Goal: Transaction & Acquisition: Purchase product/service

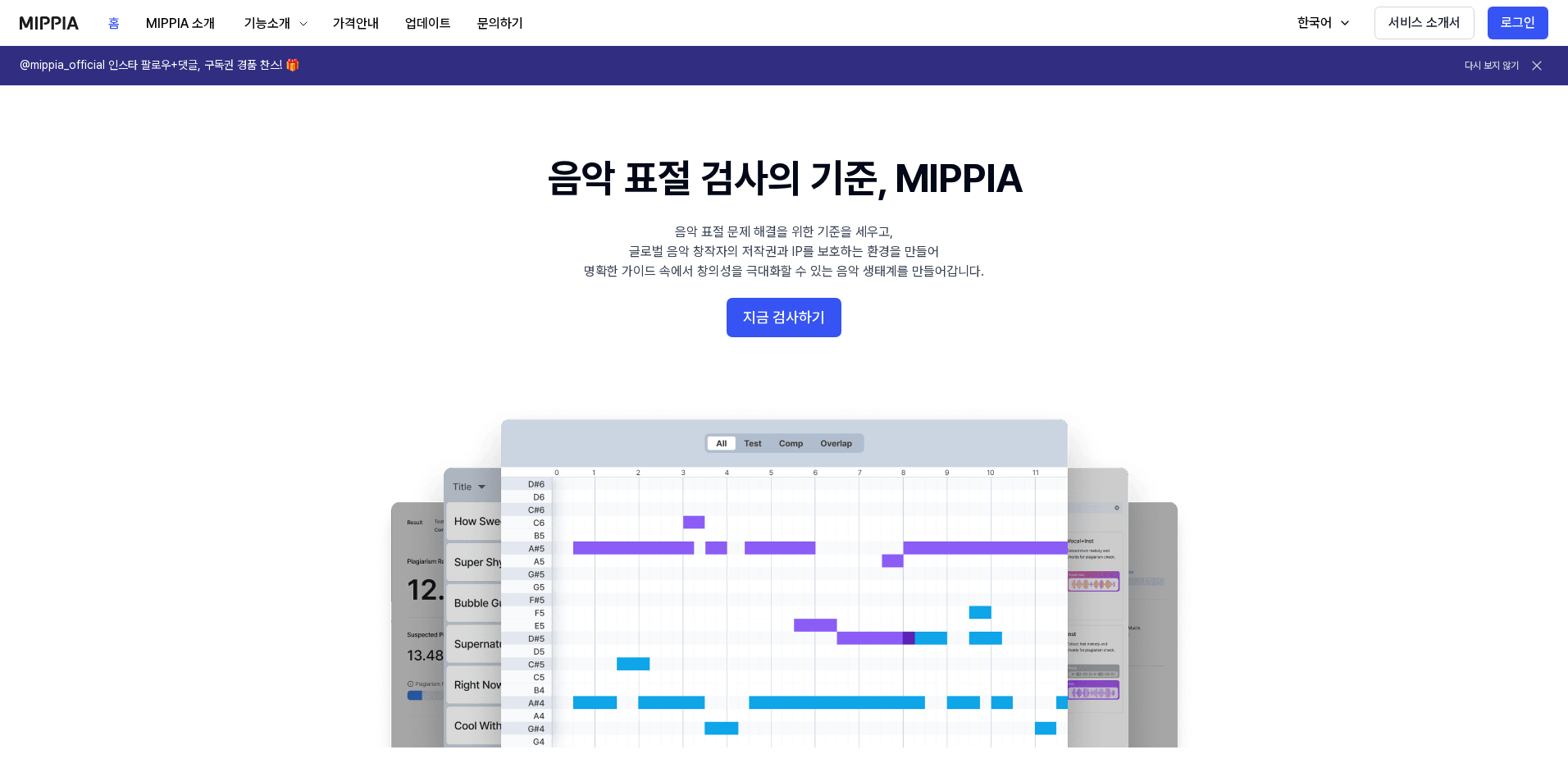
drag, startPoint x: 211, startPoint y: 204, endPoint x: 590, endPoint y: 204, distance: 379.0
click at [213, 204] on 배너 "음악 표절 검사의 기준, MIPPIA 음악 표절 문제 해결을 위한 기준을 세우고, 글로벌 음악 창작자의 저작권과 IP를 보호하는 환경을 만들어…" at bounding box center [784, 449] width 1181 height 596
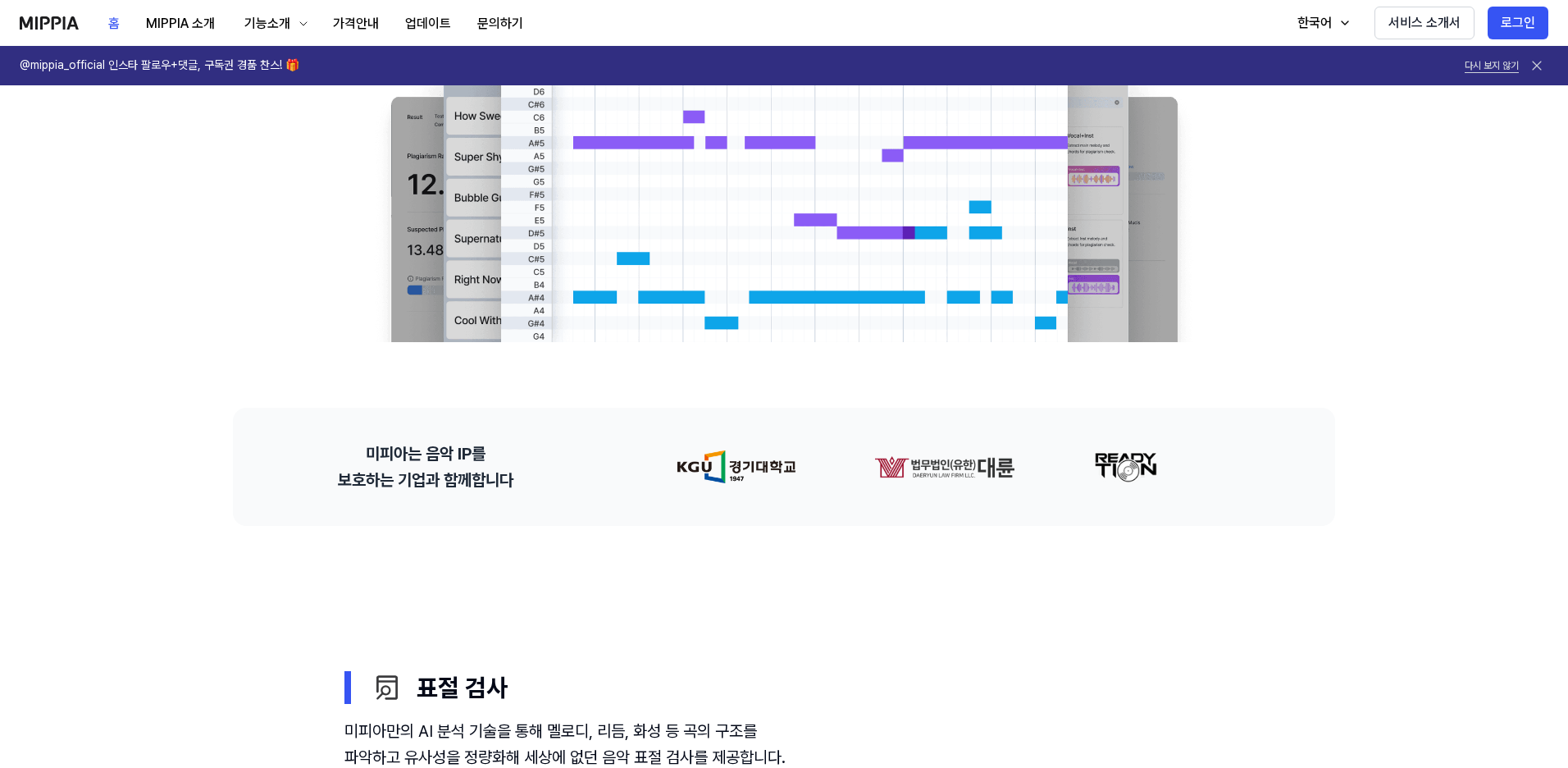
scroll to position [574, 0]
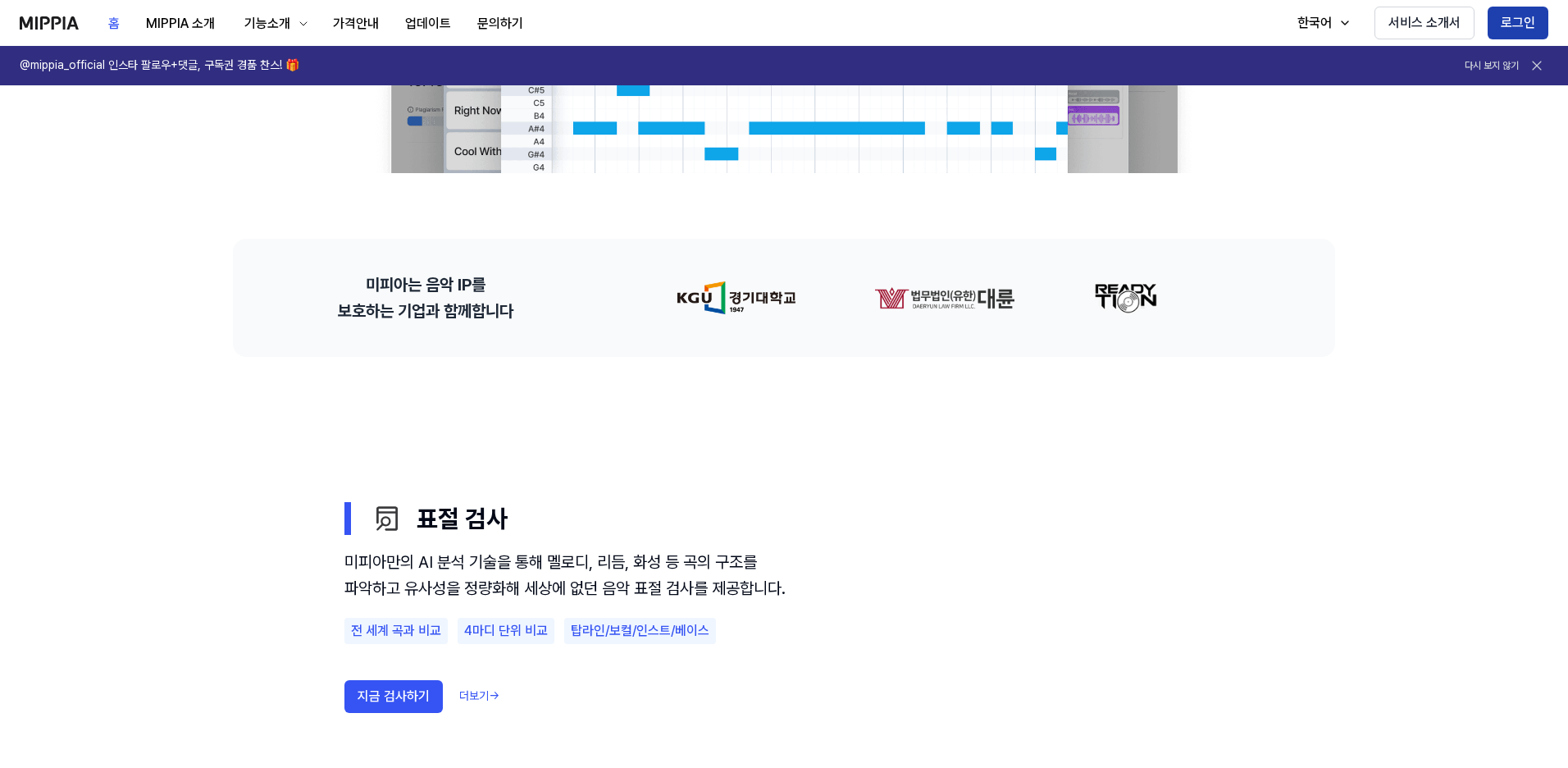
click at [1522, 20] on button "로그인" at bounding box center [1517, 23] width 60 height 33
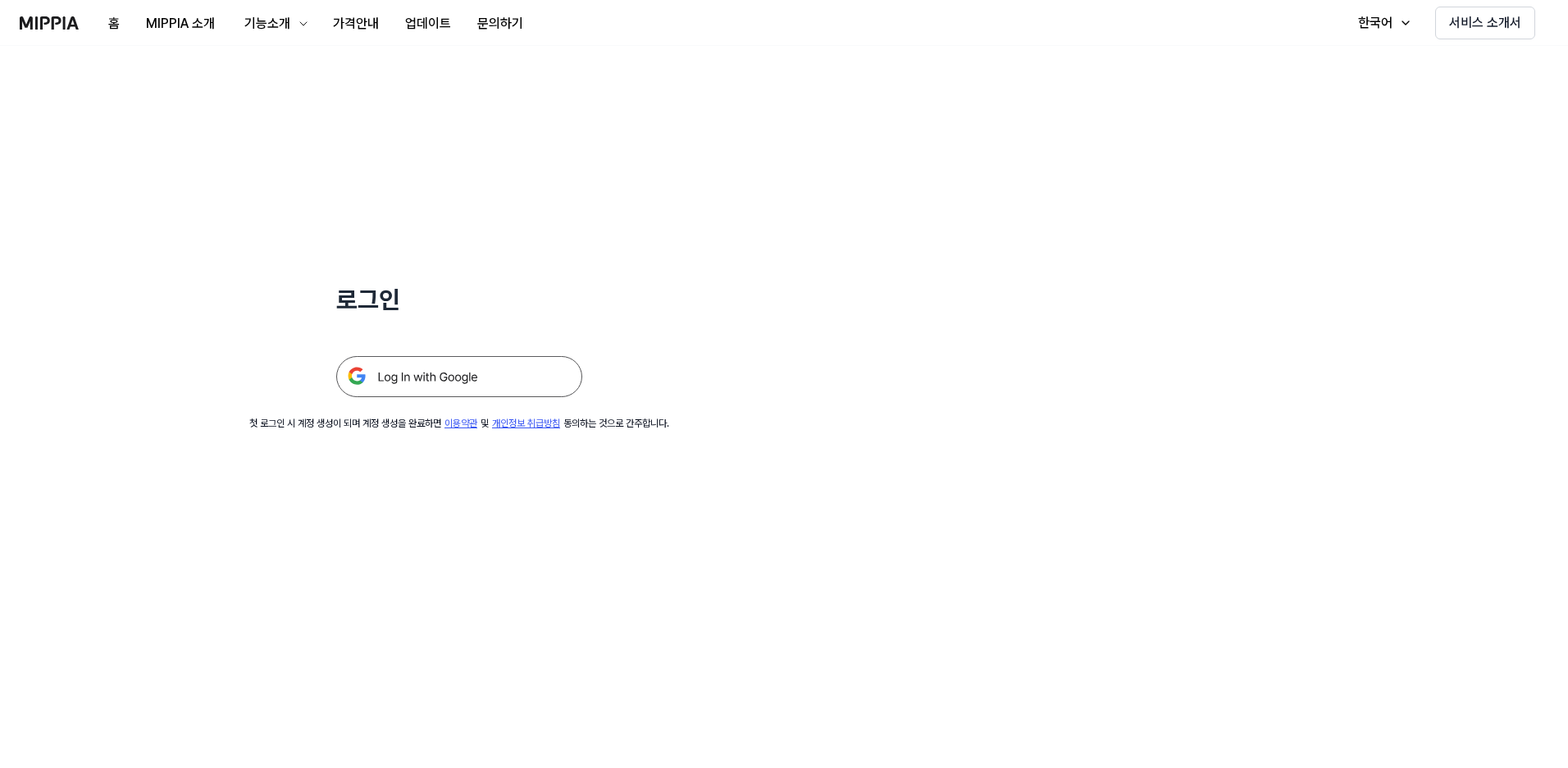
click at [451, 373] on img at bounding box center [459, 376] width 246 height 41
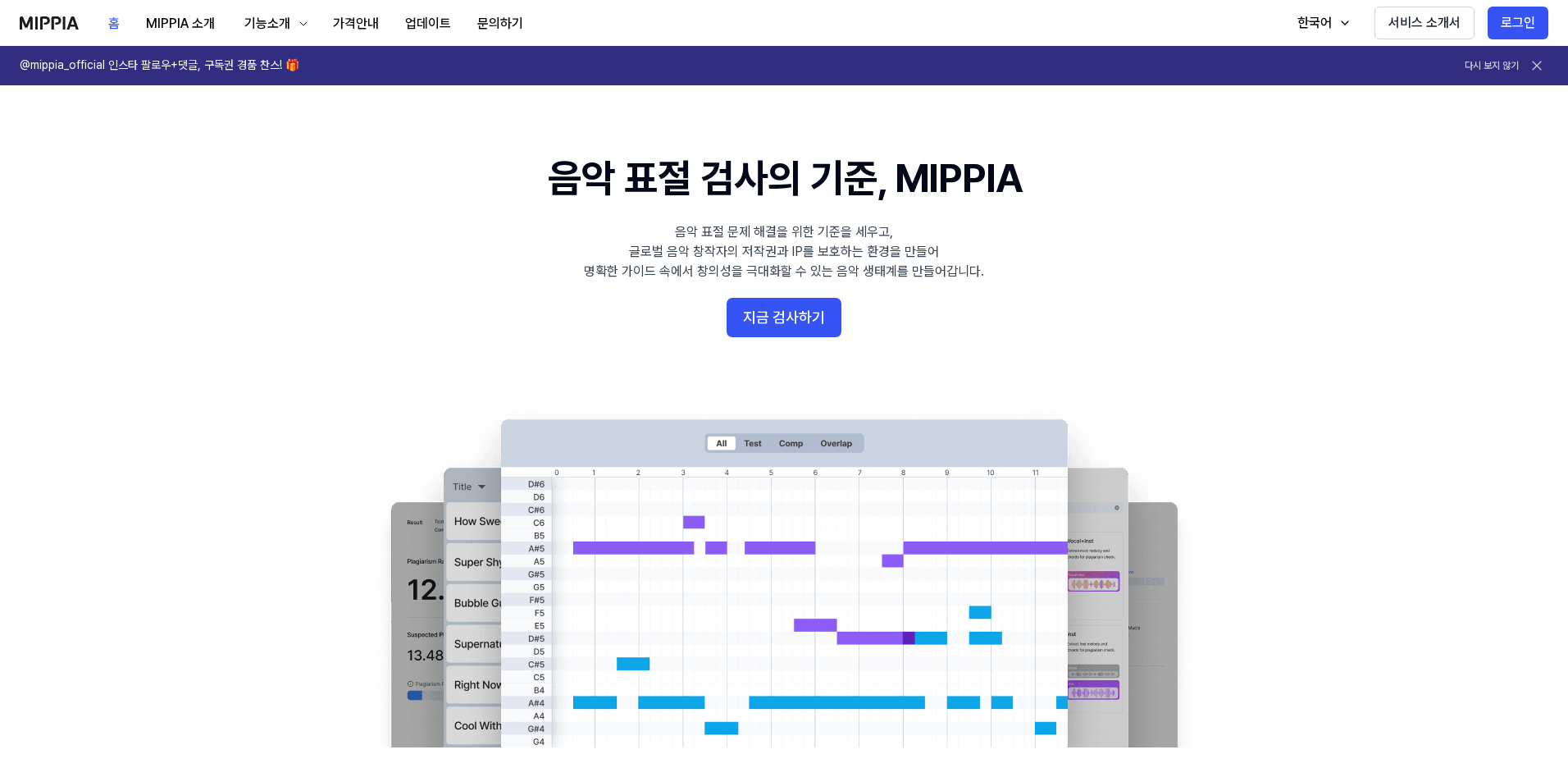
click at [1220, 318] on 배너 "음악 표절 검사의 기준, MIPPIA 음악 표절 문제 해결을 위한 기준을 세우고, 글로벌 음악 창작자의 저작권과 IP를 보호하는 환경을 만들어…" at bounding box center [784, 449] width 1181 height 596
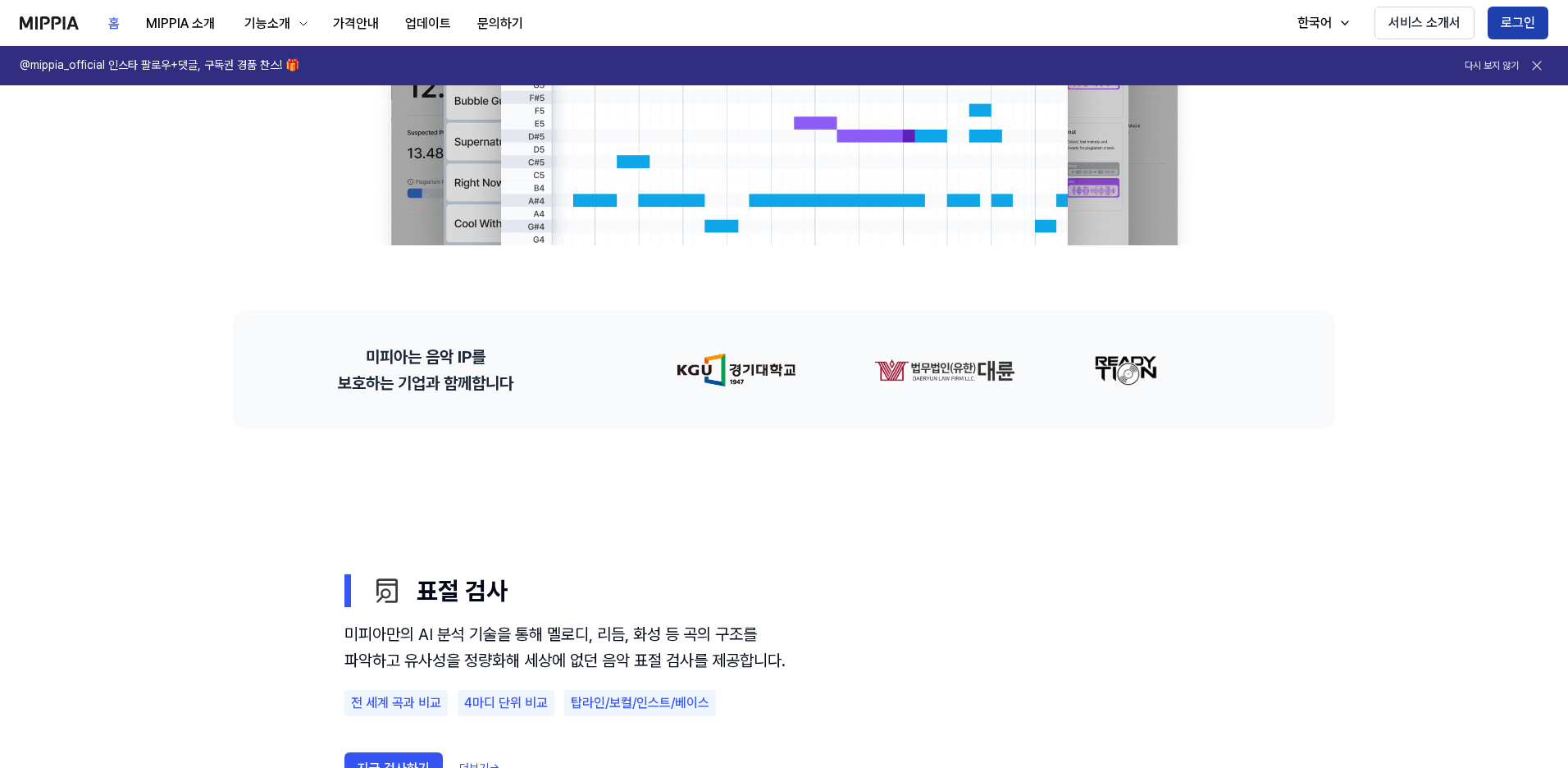
scroll to position [328, 0]
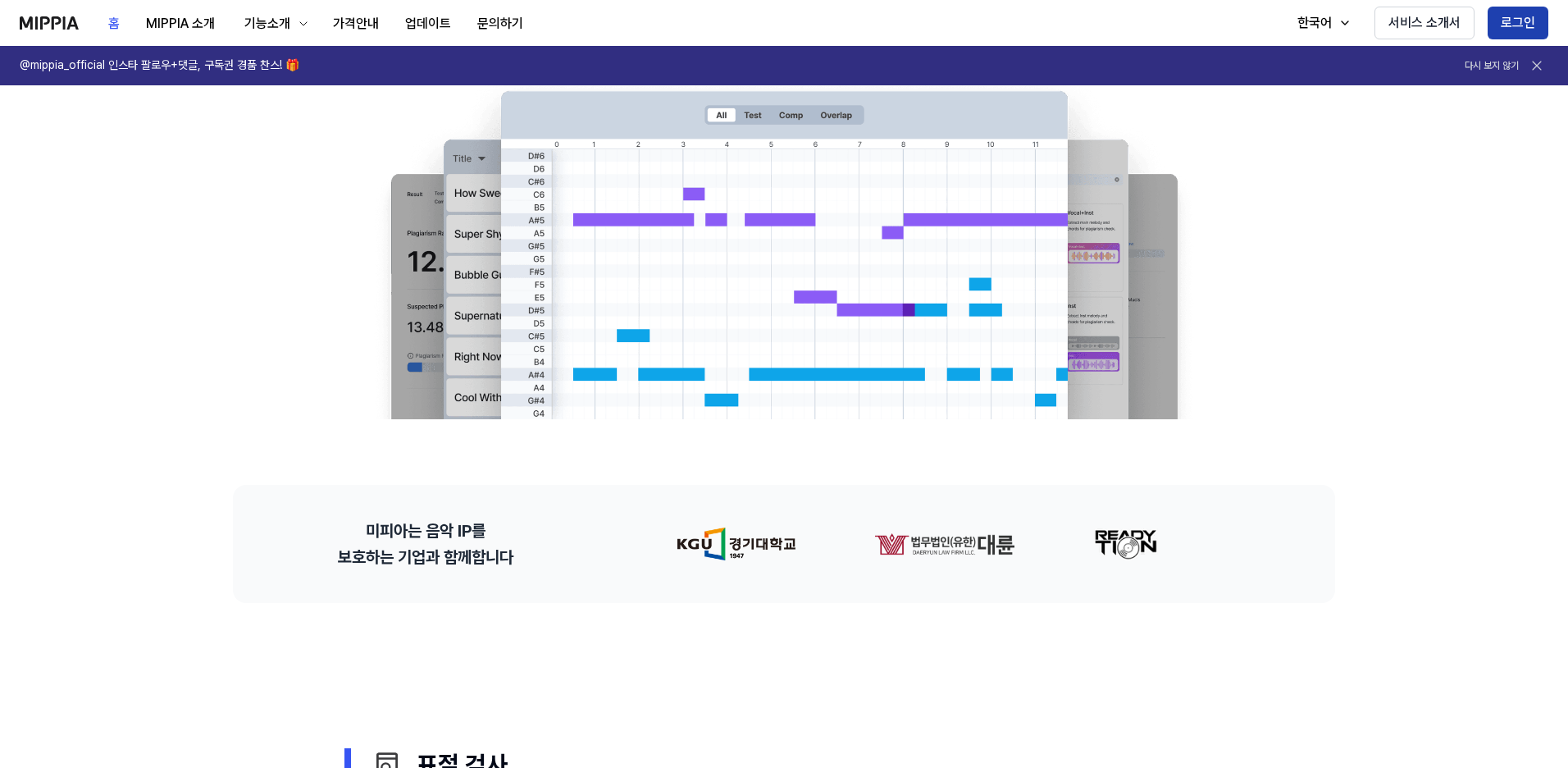
click at [1532, 17] on button "로그인" at bounding box center [1517, 23] width 60 height 33
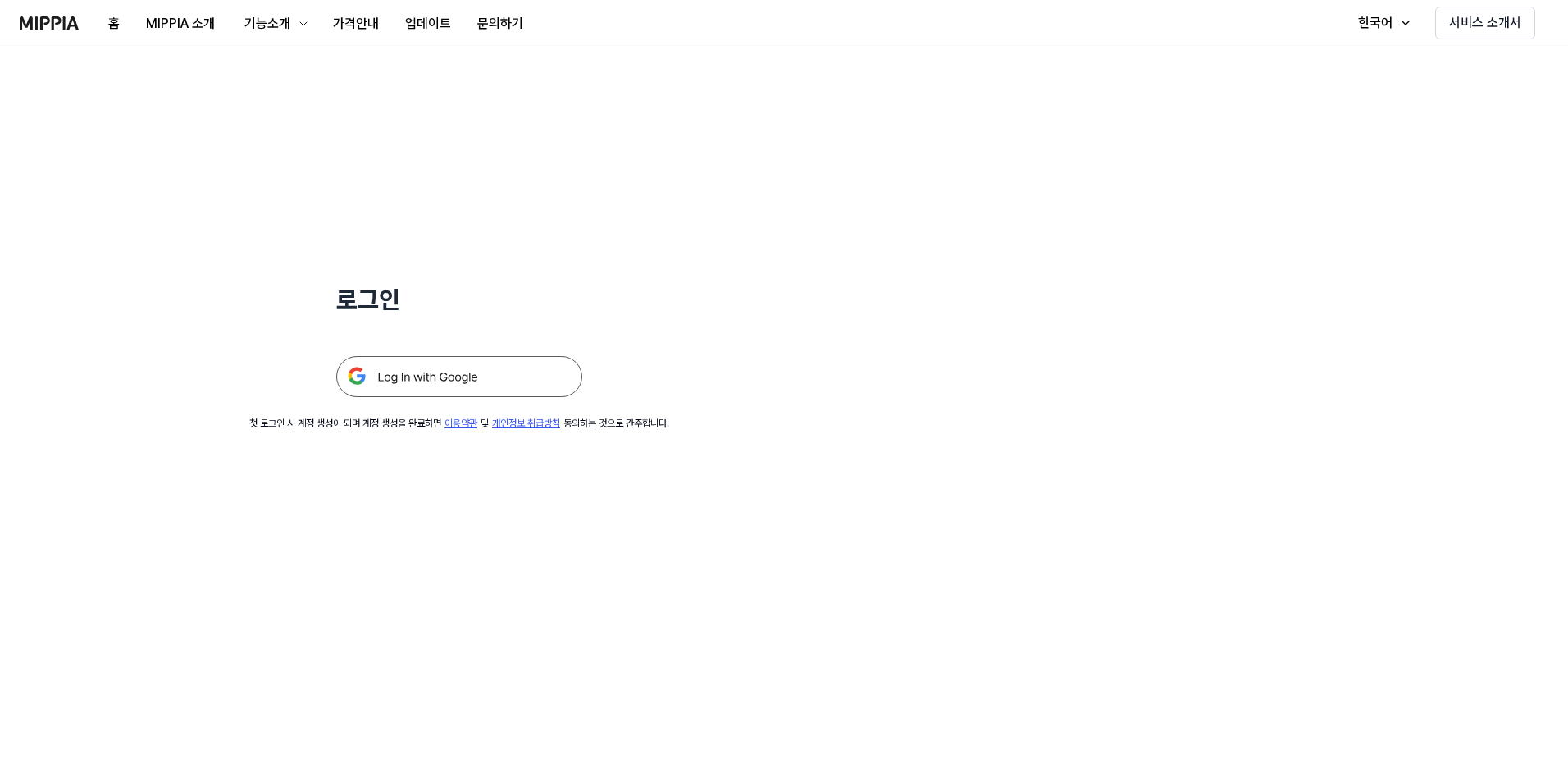
click at [475, 373] on img at bounding box center [459, 376] width 246 height 41
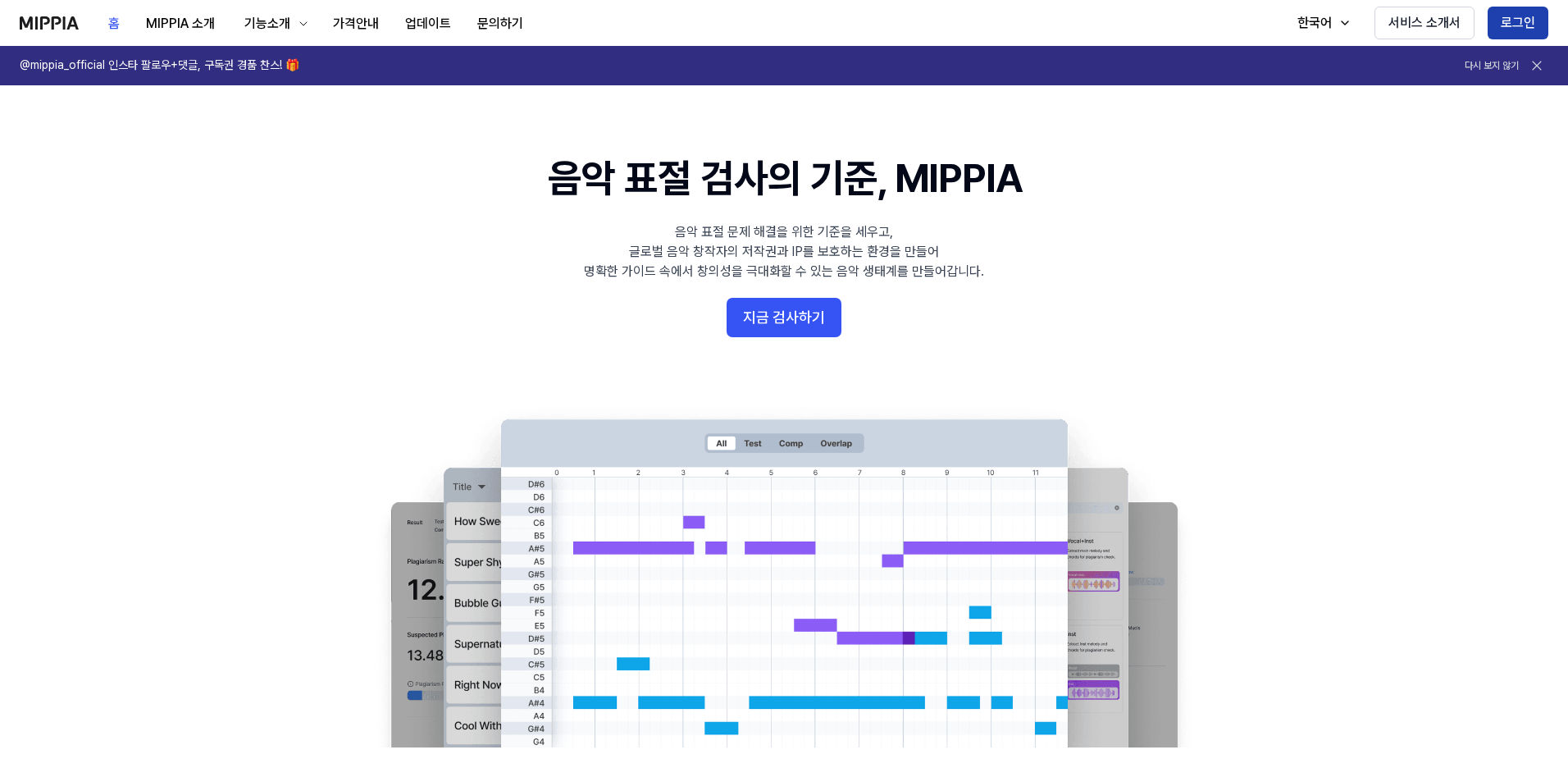
click at [1524, 20] on button "로그인" at bounding box center [1517, 23] width 60 height 33
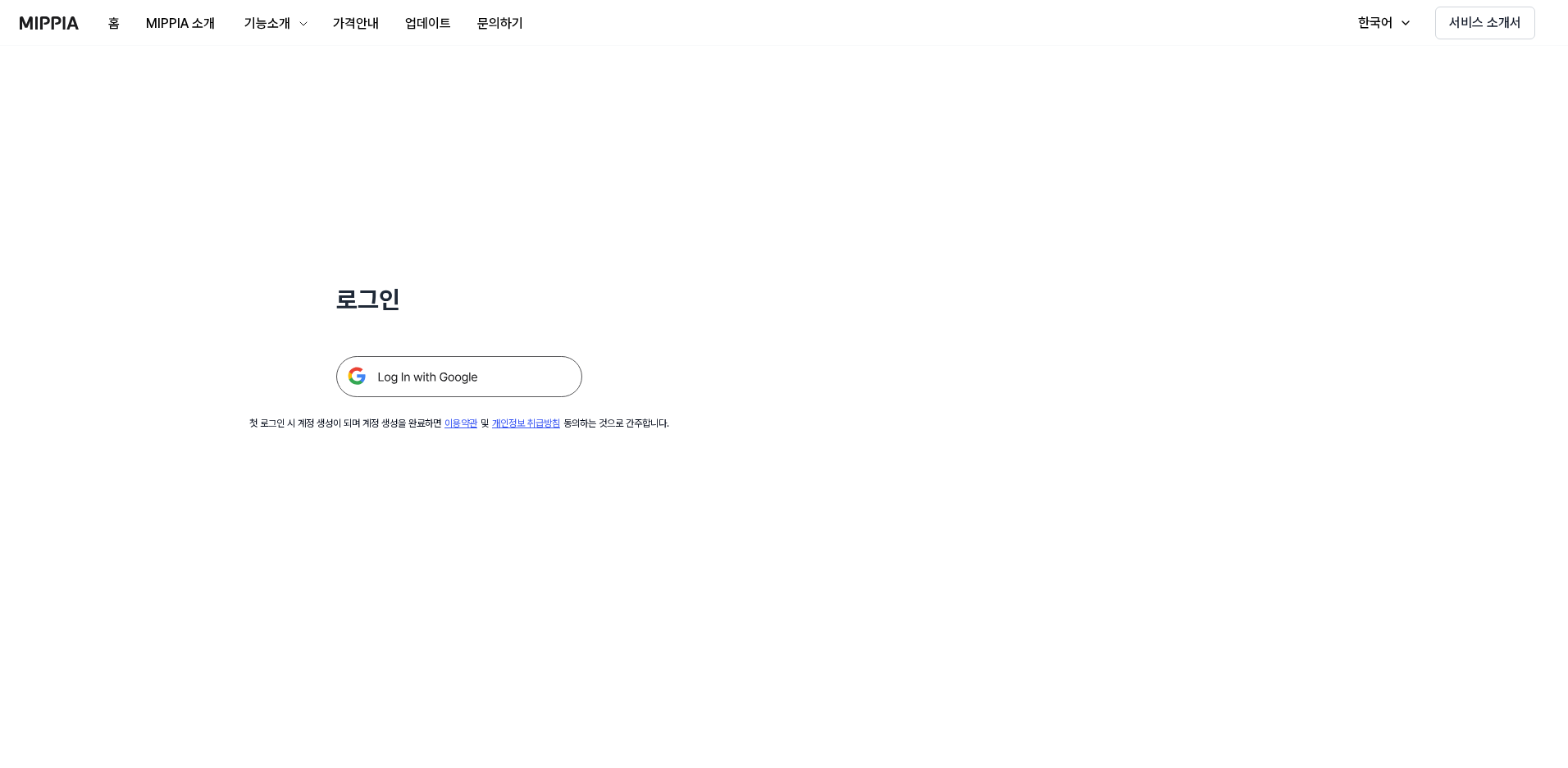
click at [433, 373] on img at bounding box center [459, 376] width 246 height 41
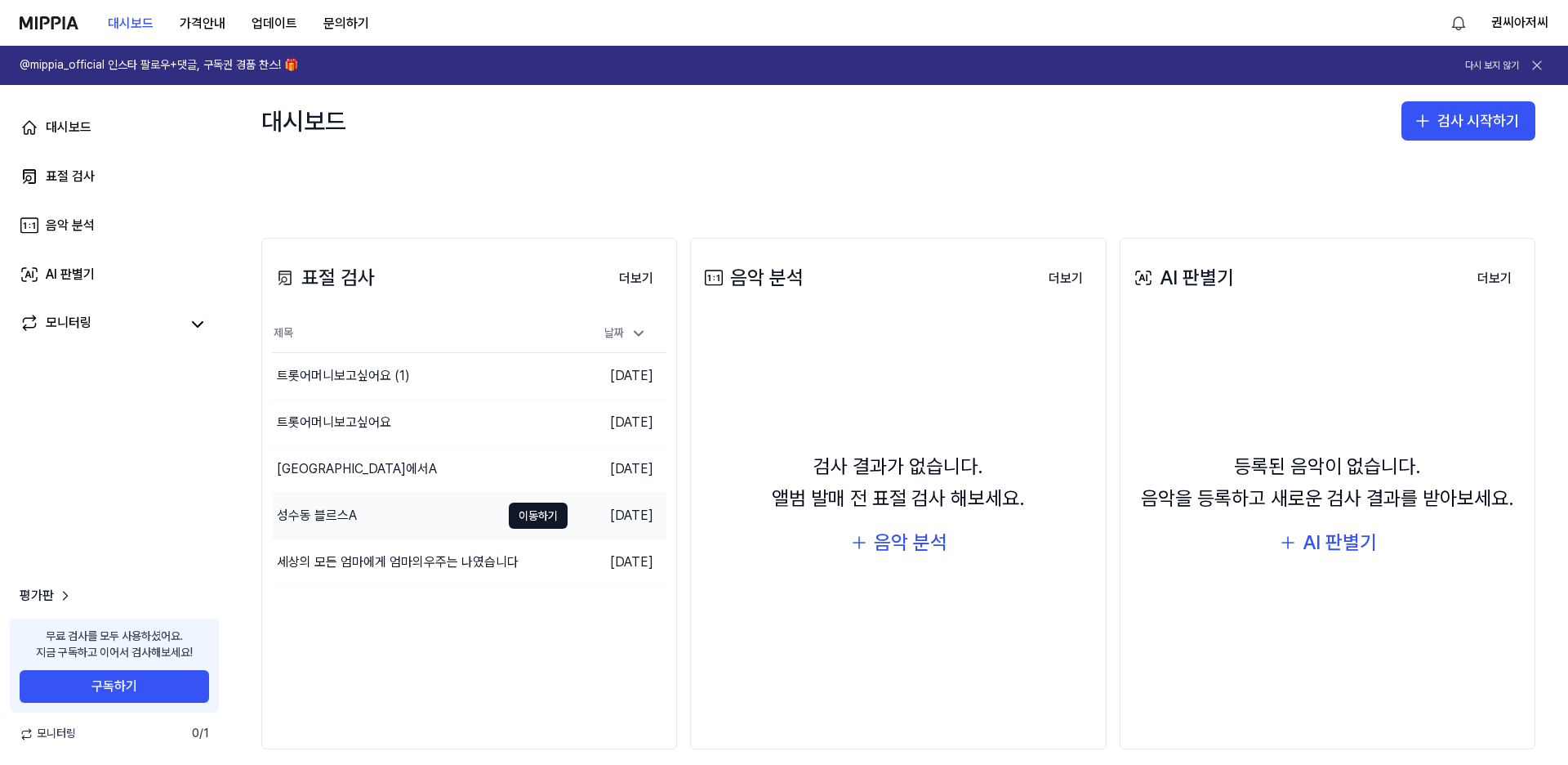
scroll to position [245, 0]
click at [1484, 112] on button "검사 시작하기" at bounding box center [1469, 120] width 134 height 39
click at [1402, 162] on div "표절 검사" at bounding box center [1397, 165] width 42 height 16
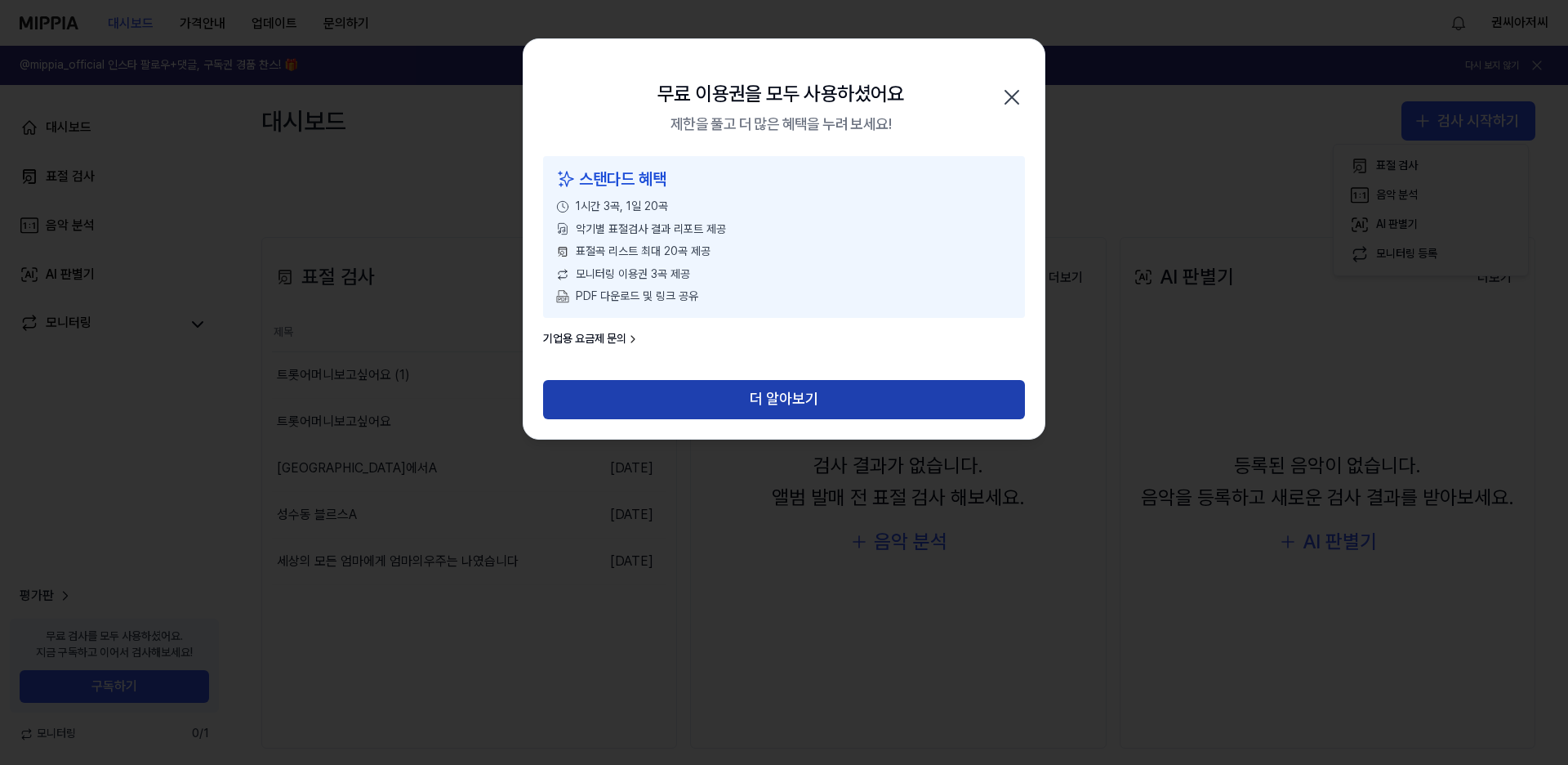
click at [795, 401] on button "더 알아보기" at bounding box center [784, 399] width 482 height 39
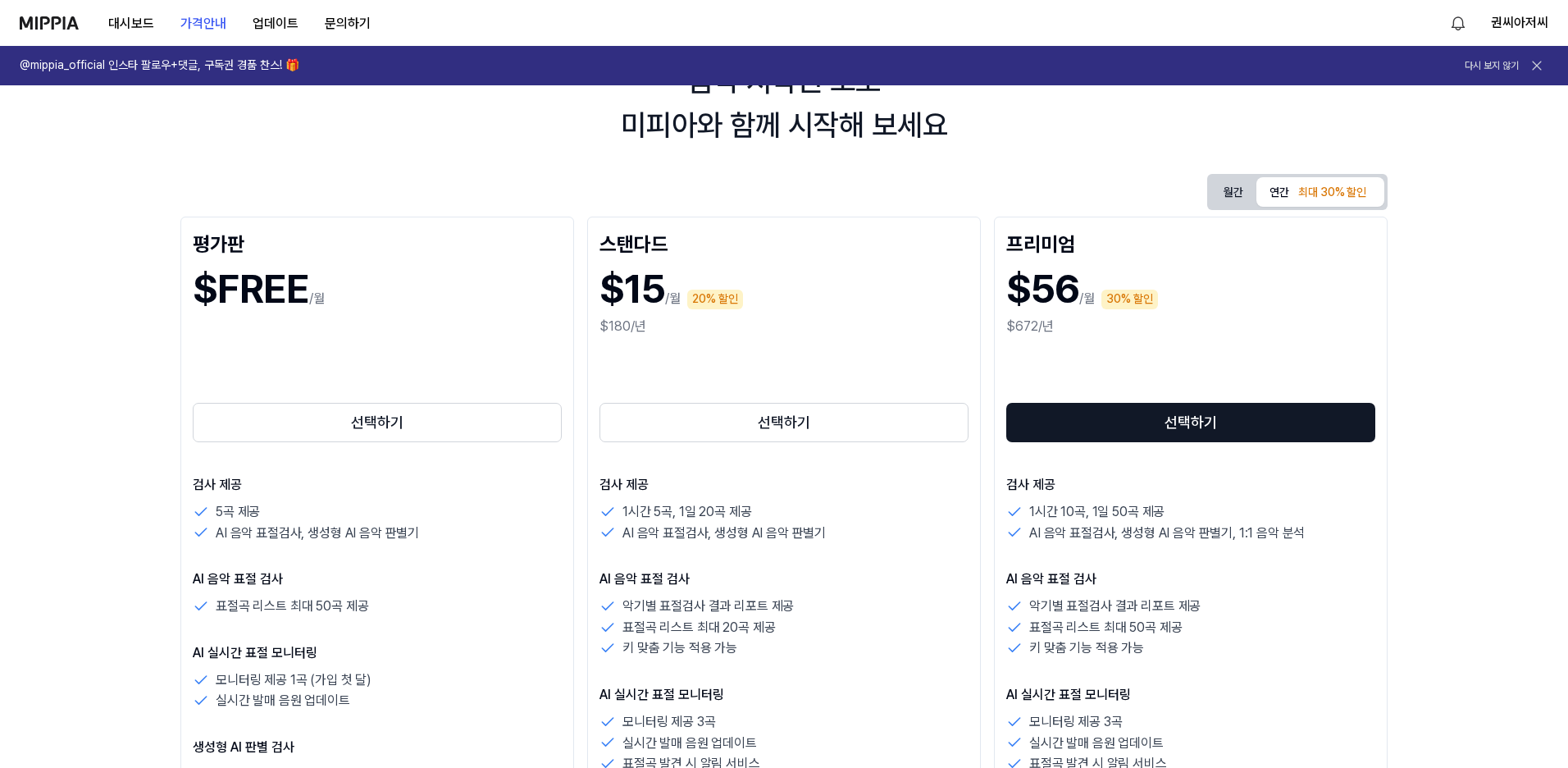
scroll to position [246, 0]
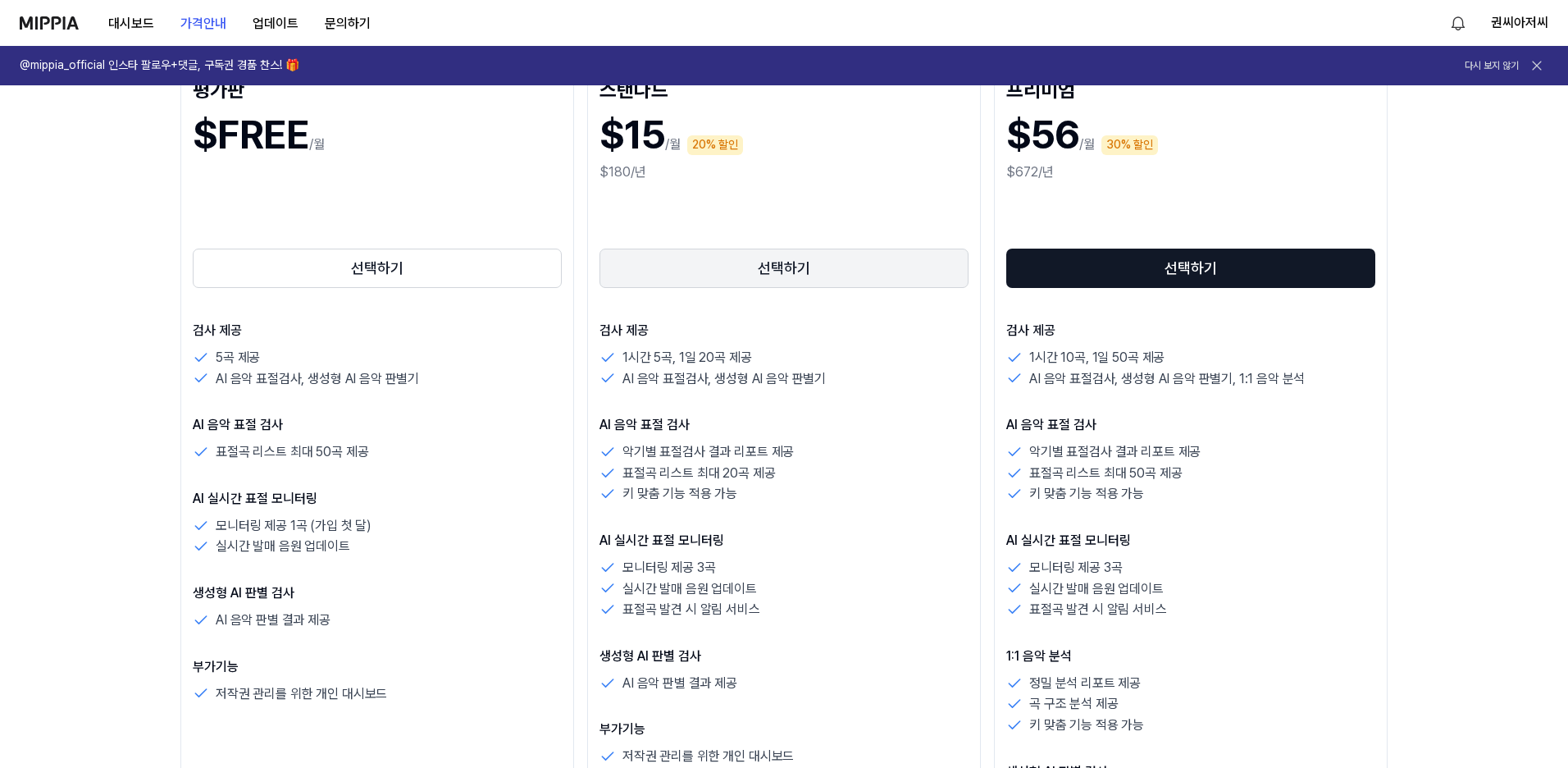
click at [787, 268] on button "선택하기" at bounding box center [783, 268] width 369 height 39
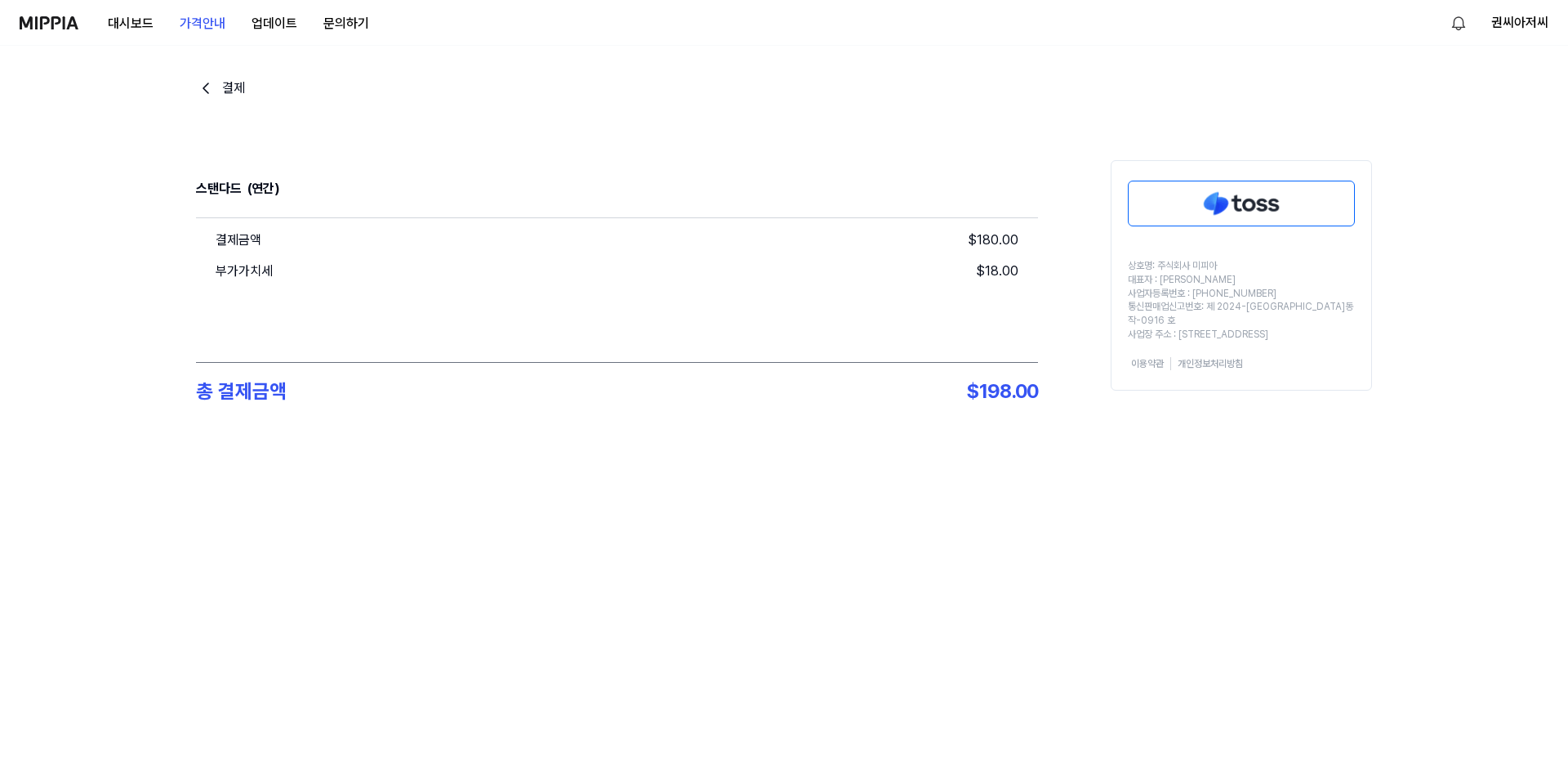
click at [1262, 196] on img at bounding box center [1241, 203] width 225 height 44
click at [1251, 207] on img at bounding box center [1241, 203] width 225 height 44
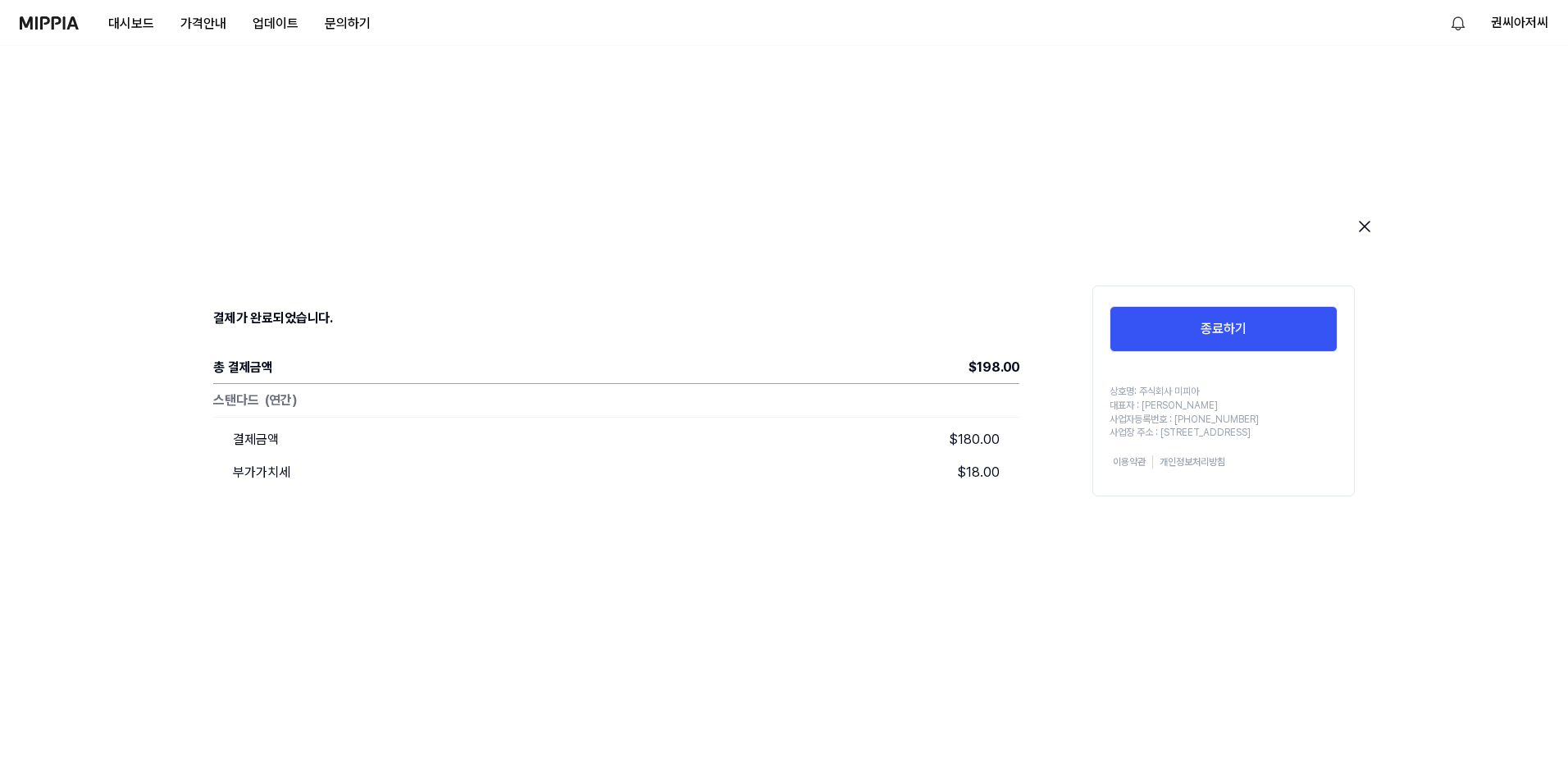
click at [1228, 100] on div at bounding box center [784, 115] width 1568 height 138
click at [41, 65] on div at bounding box center [784, 115] width 1568 height 138
